Goal: Communication & Community: Ask a question

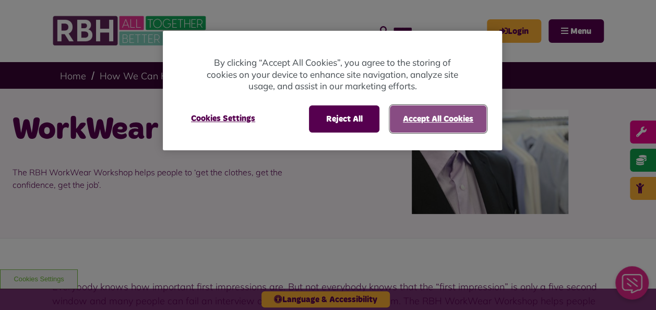
click at [414, 116] on button "Accept All Cookies" at bounding box center [438, 118] width 97 height 27
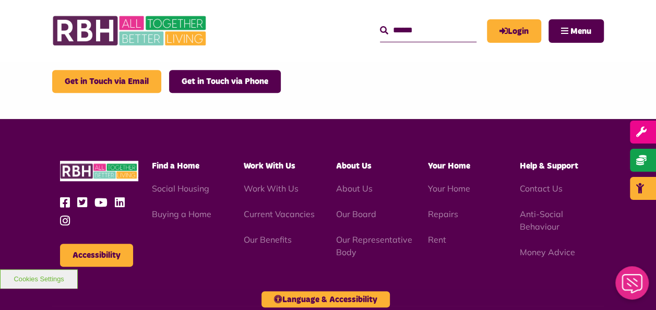
scroll to position [427, 0]
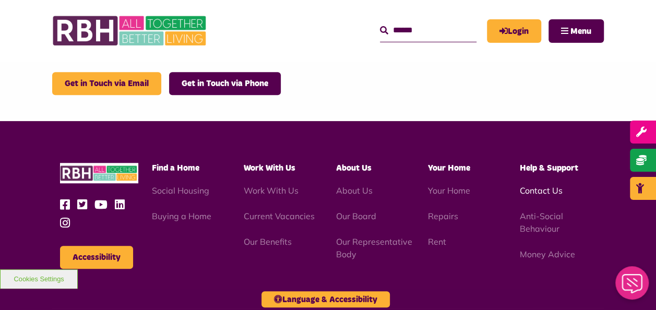
click at [533, 187] on link "Contact Us" at bounding box center [541, 190] width 43 height 10
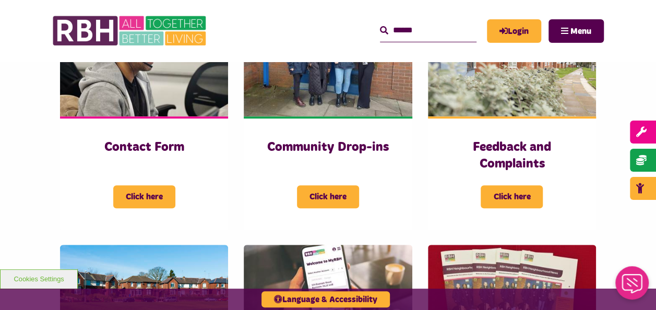
scroll to position [286, 0]
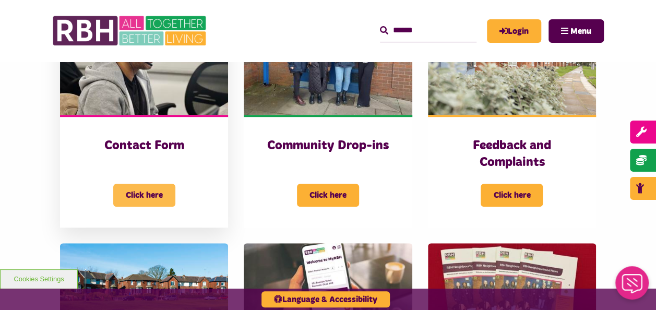
click at [147, 192] on span "Click here" at bounding box center [144, 195] width 62 height 23
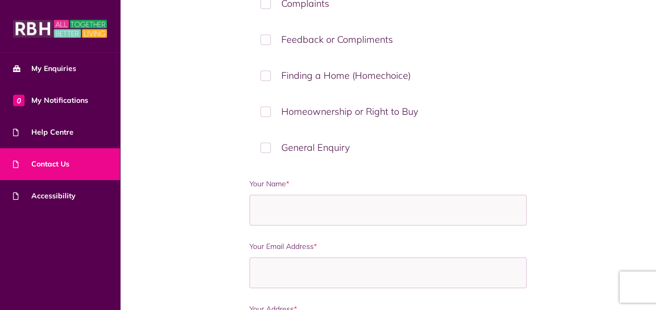
scroll to position [356, 0]
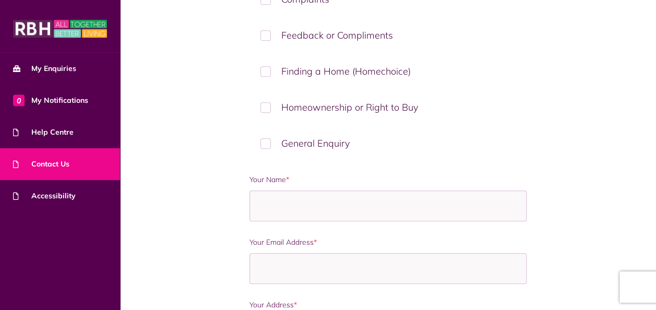
click at [266, 137] on label "General Enquiry" at bounding box center [388, 143] width 277 height 31
click at [286, 198] on input "Your Name *" at bounding box center [388, 206] width 277 height 31
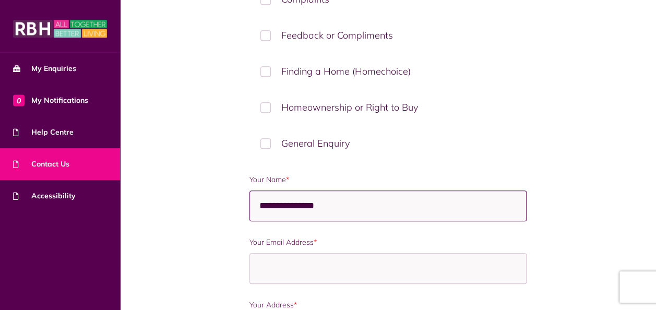
type input "**********"
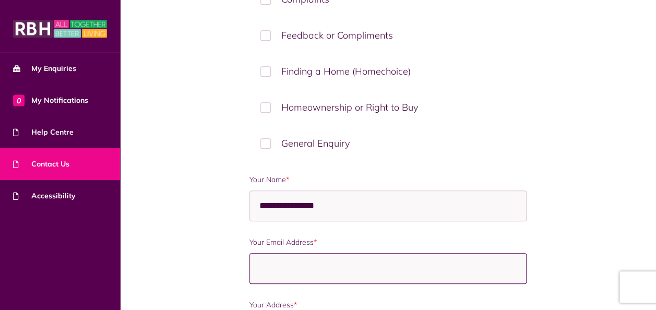
click at [310, 268] on input "Your Email Address *" at bounding box center [388, 268] width 277 height 31
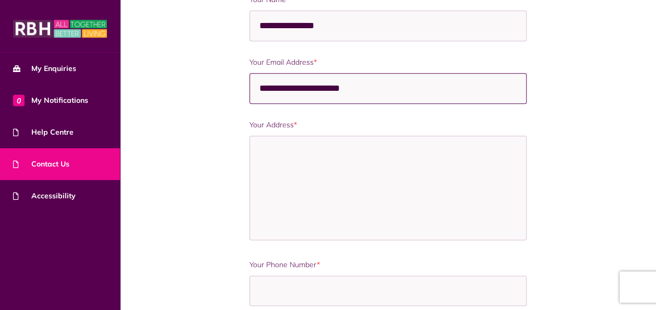
scroll to position [569, 0]
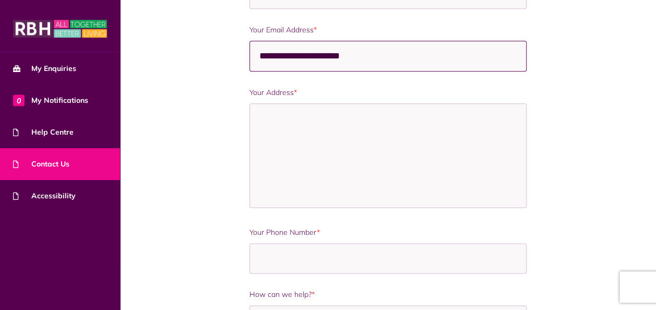
type input "**********"
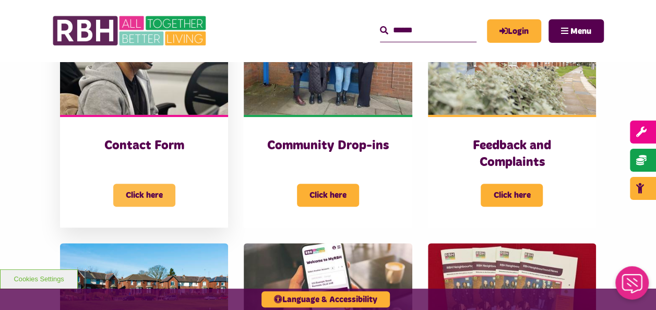
click at [133, 194] on span "Click here" at bounding box center [144, 195] width 62 height 23
